Goal: Information Seeking & Learning: Check status

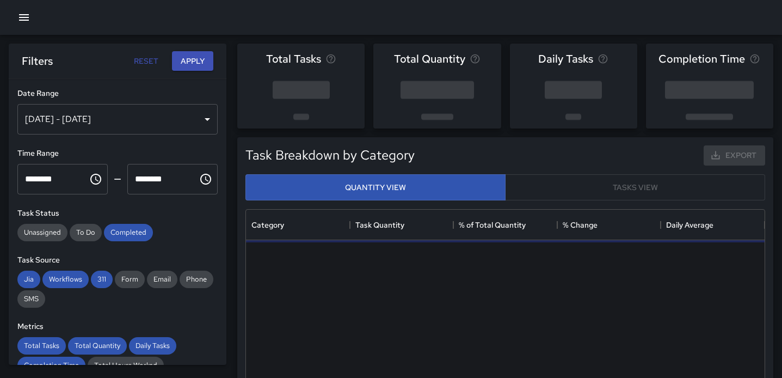
scroll to position [326, 519]
click at [189, 119] on div "[DATE] - [DATE]" at bounding box center [117, 119] width 200 height 30
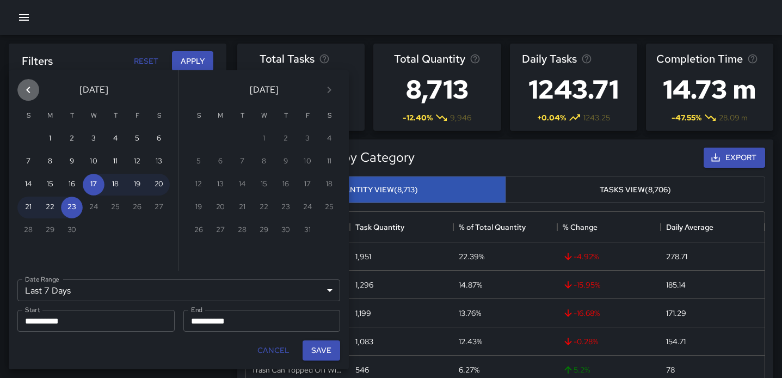
click at [34, 90] on icon "Previous month" at bounding box center [28, 89] width 13 height 13
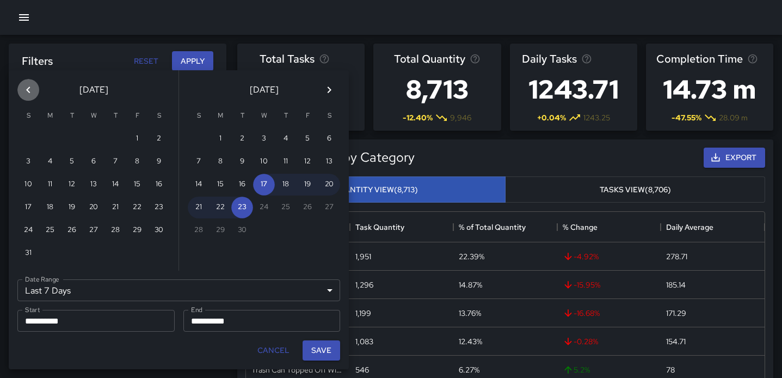
click at [34, 90] on icon "Previous month" at bounding box center [28, 89] width 13 height 13
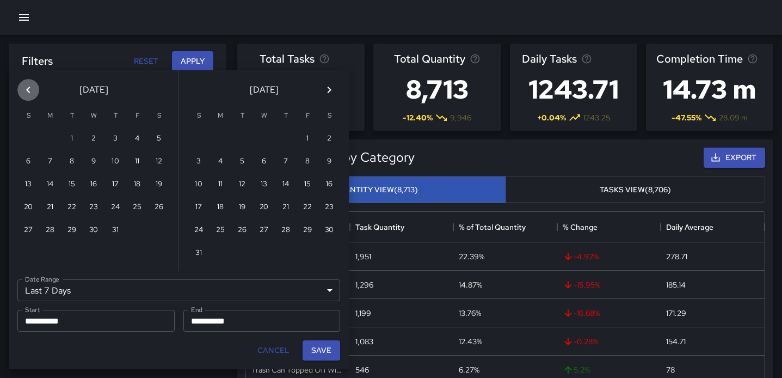
click at [34, 90] on icon "Previous month" at bounding box center [28, 89] width 13 height 13
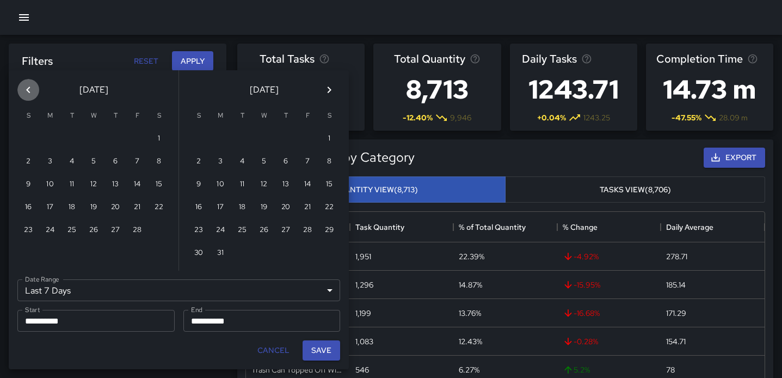
click at [34, 90] on icon "Previous month" at bounding box center [28, 89] width 13 height 13
click at [325, 93] on icon "Next month" at bounding box center [329, 89] width 13 height 13
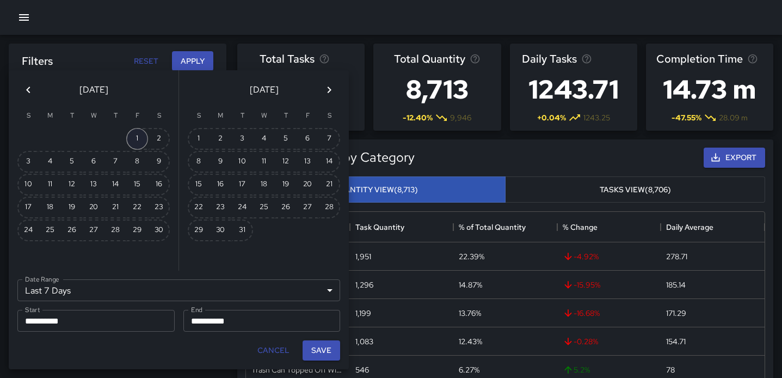
click at [136, 139] on button "1" at bounding box center [137, 139] width 22 height 22
type input "******"
type input "**********"
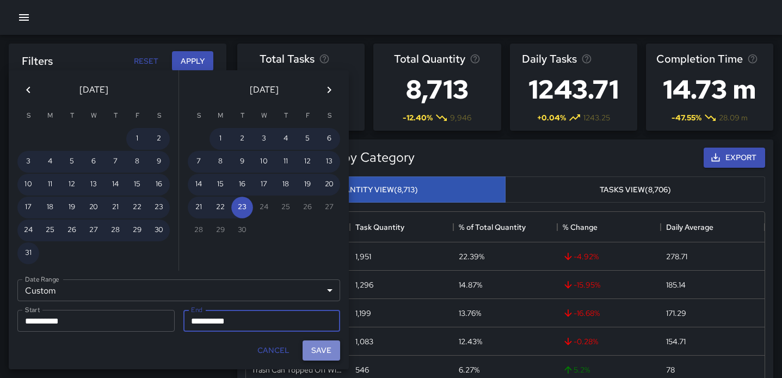
click at [317, 348] on button "Save" at bounding box center [322, 350] width 38 height 20
type input "**********"
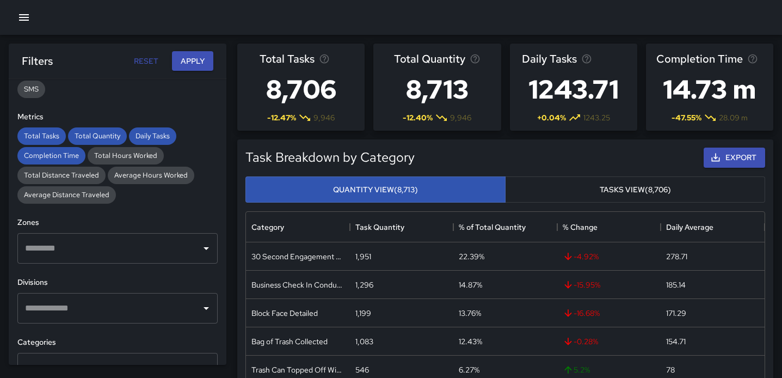
scroll to position [213, 0]
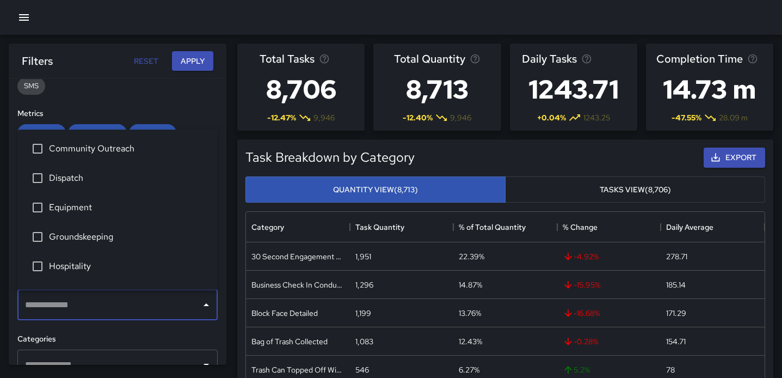
click at [150, 303] on input "text" at bounding box center [109, 305] width 174 height 21
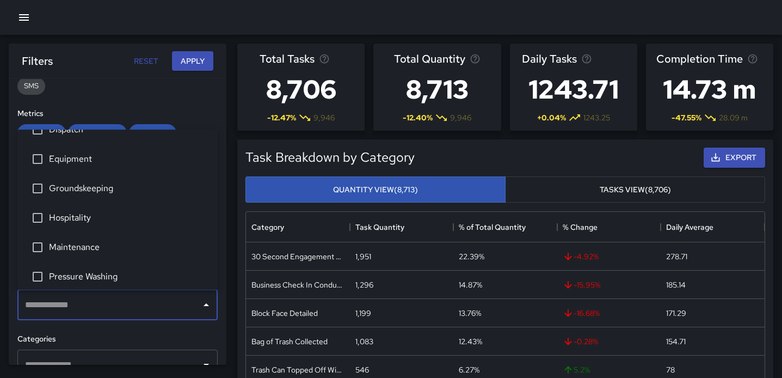
scroll to position [113, 0]
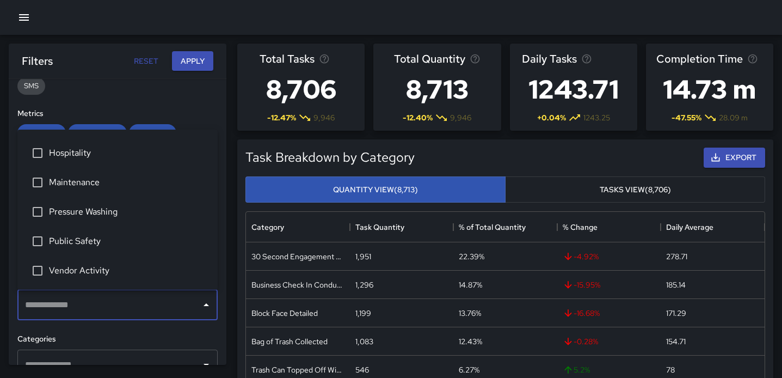
click at [130, 341] on h6 "Categories" at bounding box center [117, 339] width 200 height 12
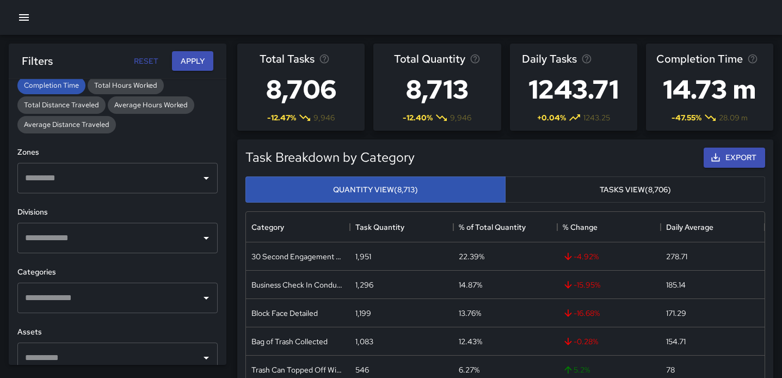
scroll to position [357, 0]
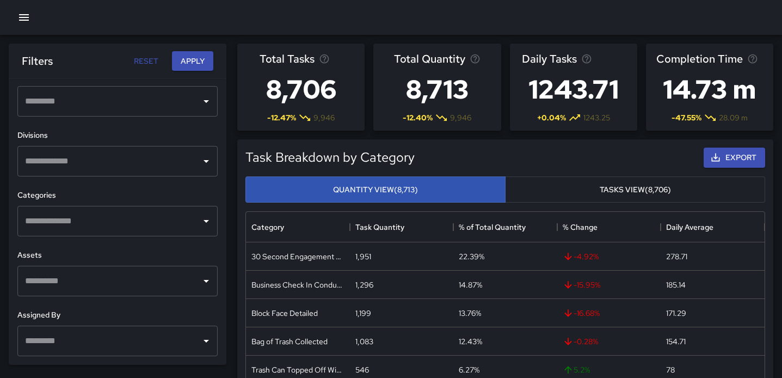
click at [110, 224] on input "text" at bounding box center [109, 221] width 174 height 21
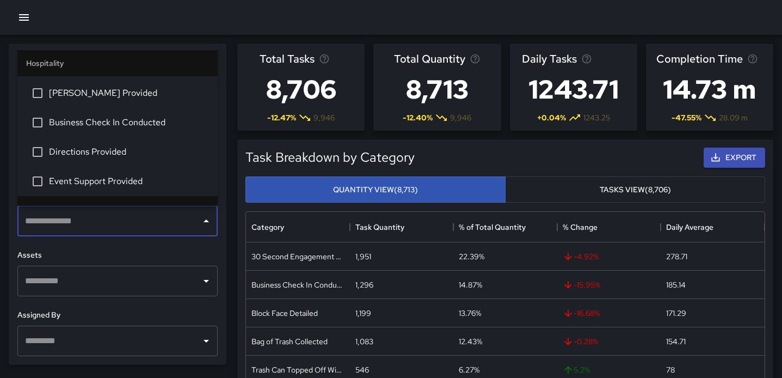
scroll to position [922, 0]
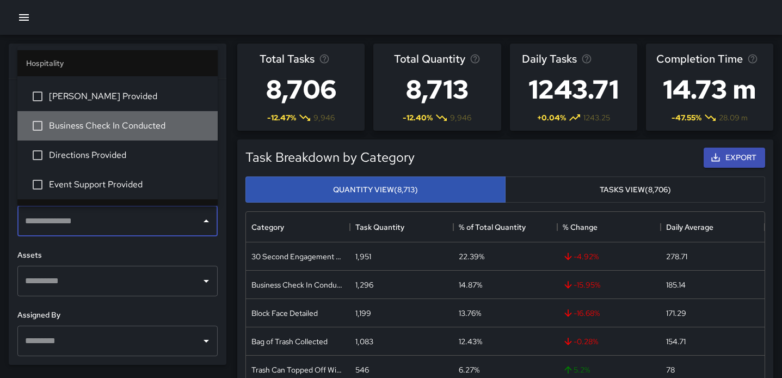
click at [106, 120] on span "Business Check In Conducted" at bounding box center [129, 125] width 160 height 13
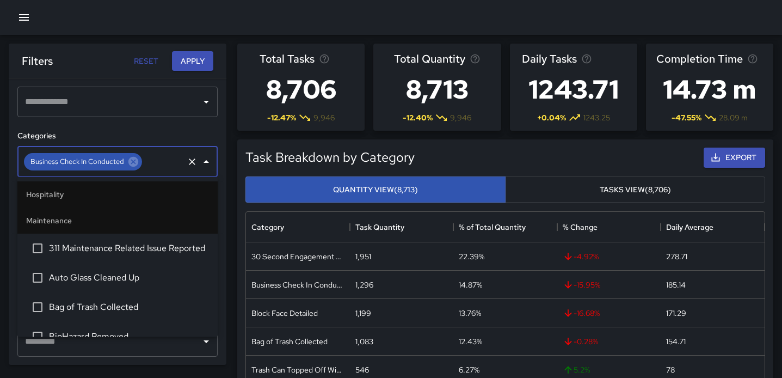
scroll to position [1055, 0]
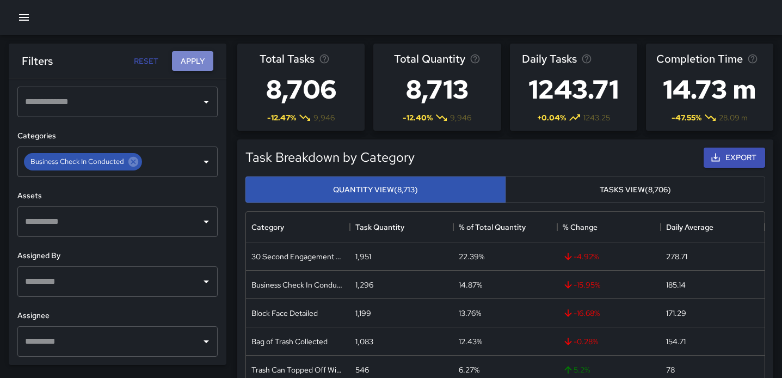
click at [193, 66] on button "Apply" at bounding box center [192, 61] width 41 height 20
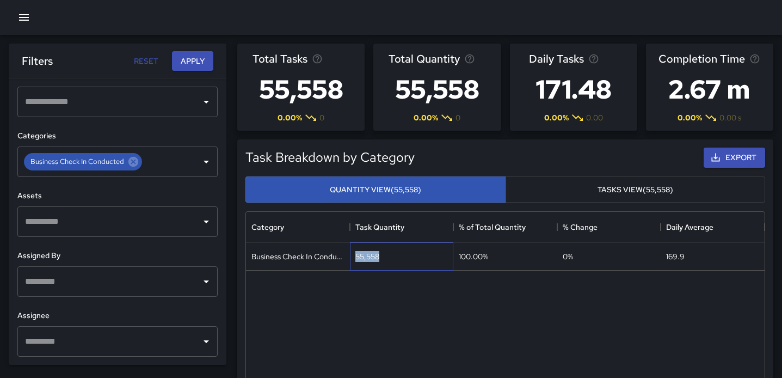
drag, startPoint x: 381, startPoint y: 255, endPoint x: 355, endPoint y: 259, distance: 25.9
click at [355, 259] on div "55,558" at bounding box center [402, 256] width 104 height 28
copy div "55,558"
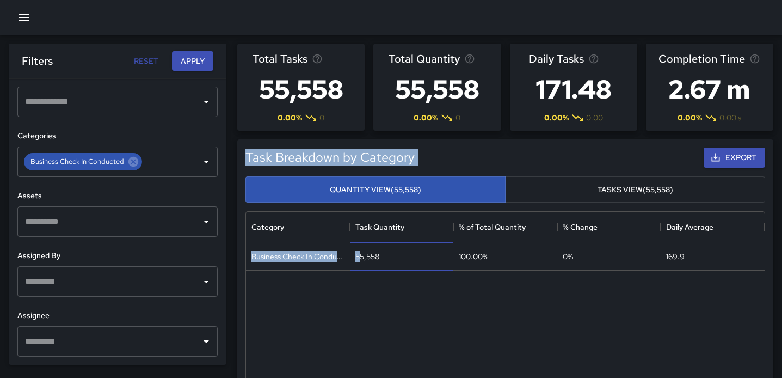
drag, startPoint x: 360, startPoint y: 259, endPoint x: 350, endPoint y: 146, distance: 113.2
click at [350, 146] on div "Task Breakdown by Category Export Quantity View (55,558) Tasks View (55,558) Ca…" at bounding box center [505, 342] width 529 height 399
